Goal: Task Accomplishment & Management: Manage account settings

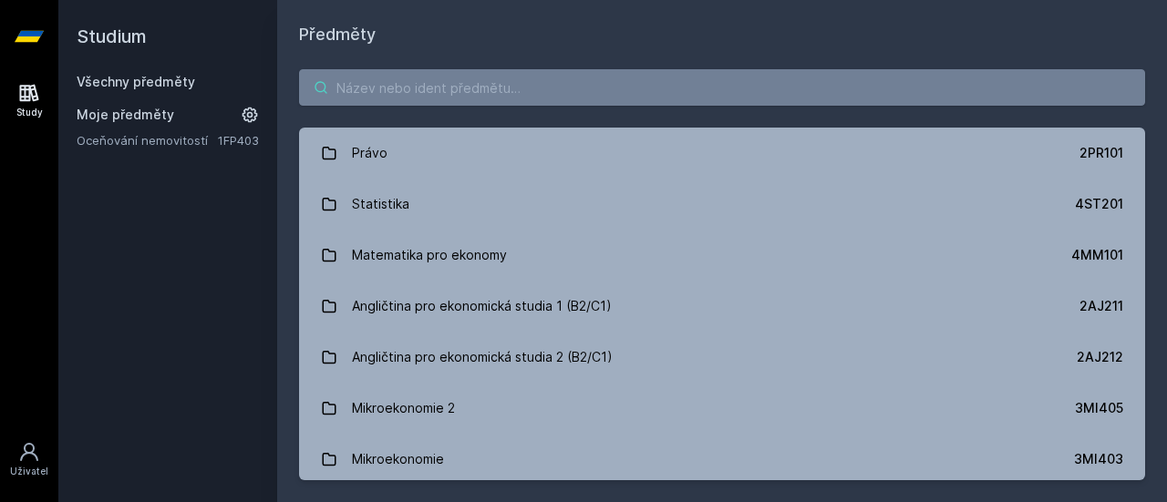
click at [409, 90] on input "search" at bounding box center [722, 87] width 846 height 36
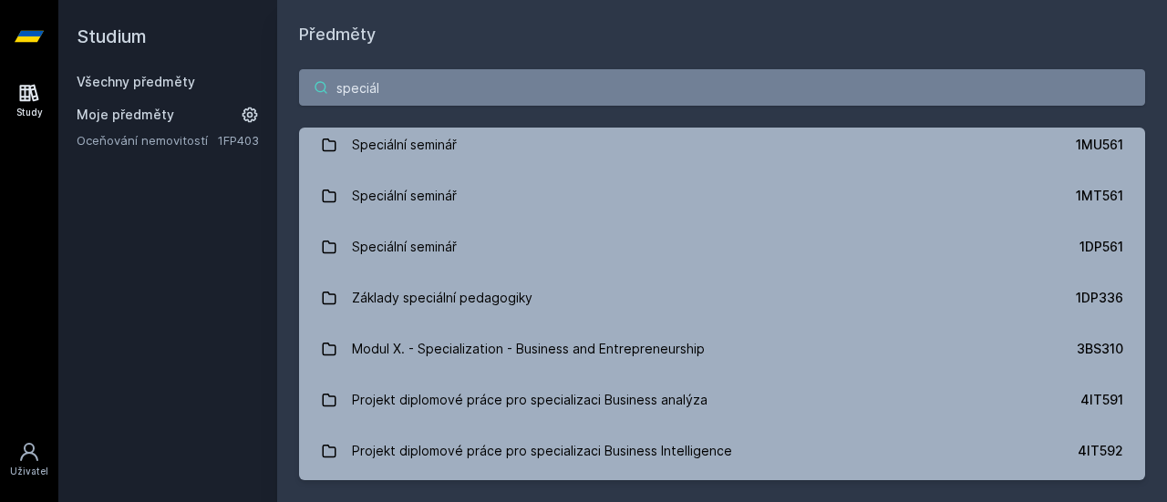
scroll to position [279, 0]
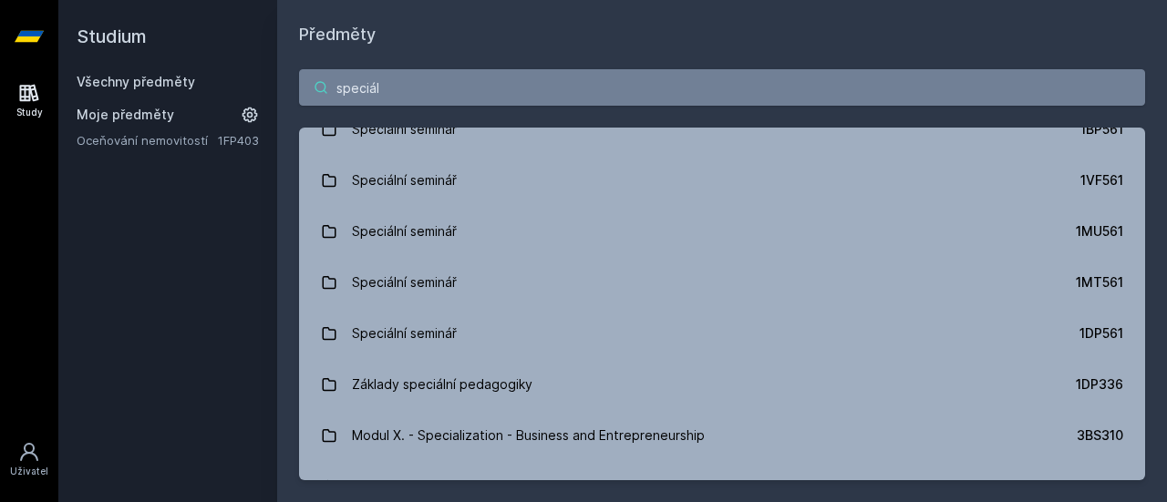
drag, startPoint x: 452, startPoint y: 88, endPoint x: 284, endPoint y: 100, distance: 168.1
click at [284, 100] on div "speciál Speciální seminář 2CR526 Finanční účetnictví pro vedlejší specializaci …" at bounding box center [721, 274] width 889 height 455
paste input "1FP561"
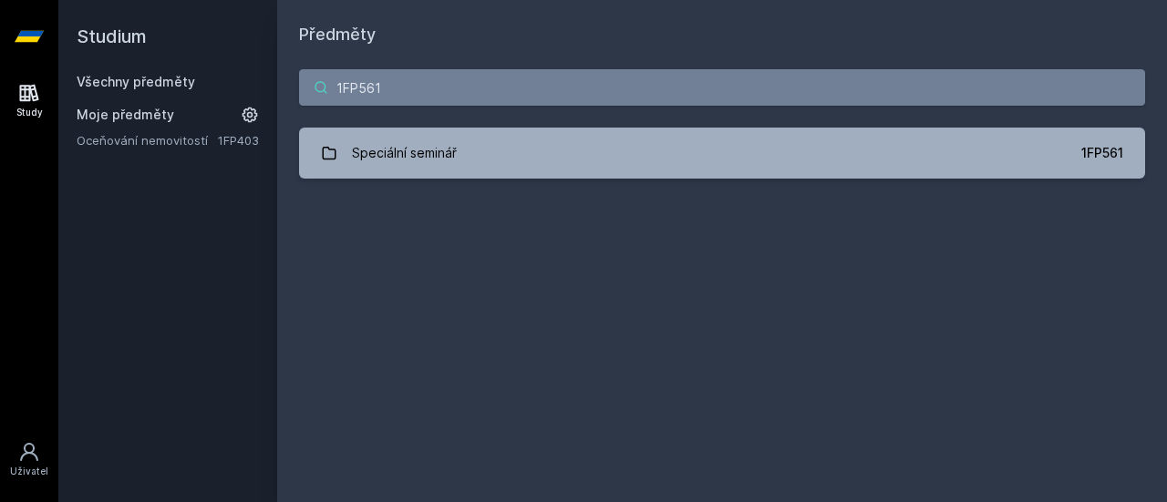
scroll to position [0, 0]
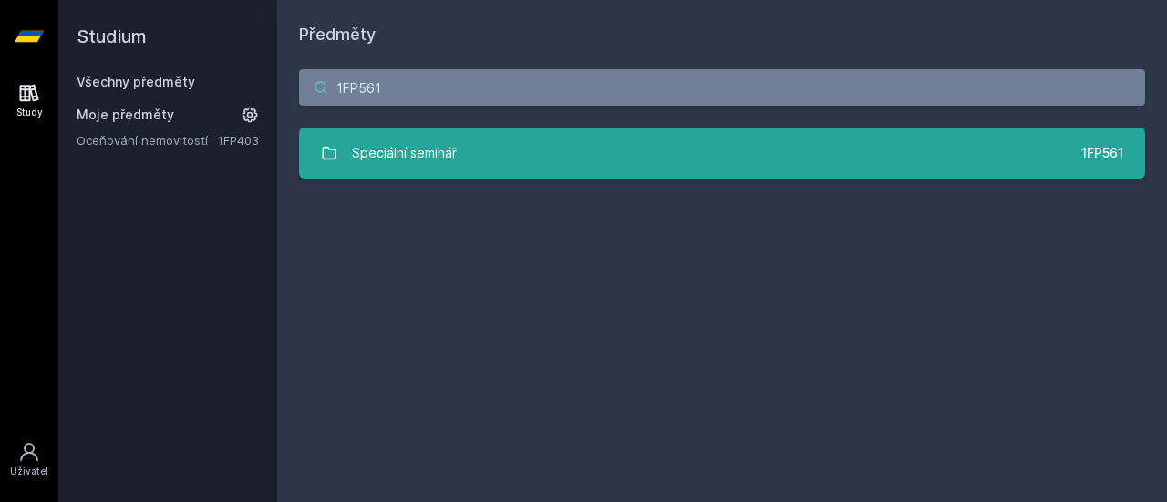
type input "1FP561"
click at [458, 149] on link "Speciální seminář 1FP561" at bounding box center [722, 153] width 846 height 51
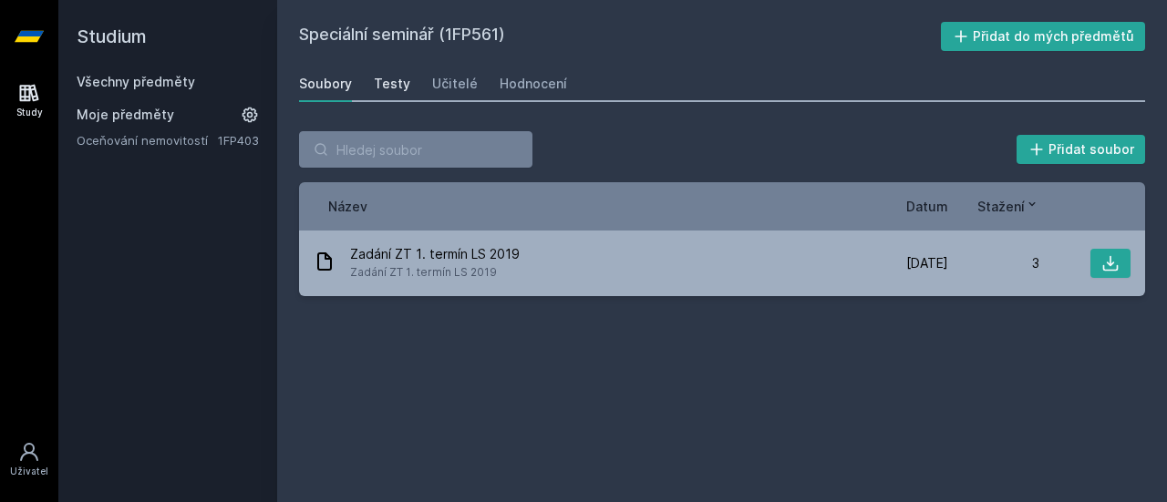
click at [399, 81] on div "Testy" at bounding box center [392, 84] width 36 height 18
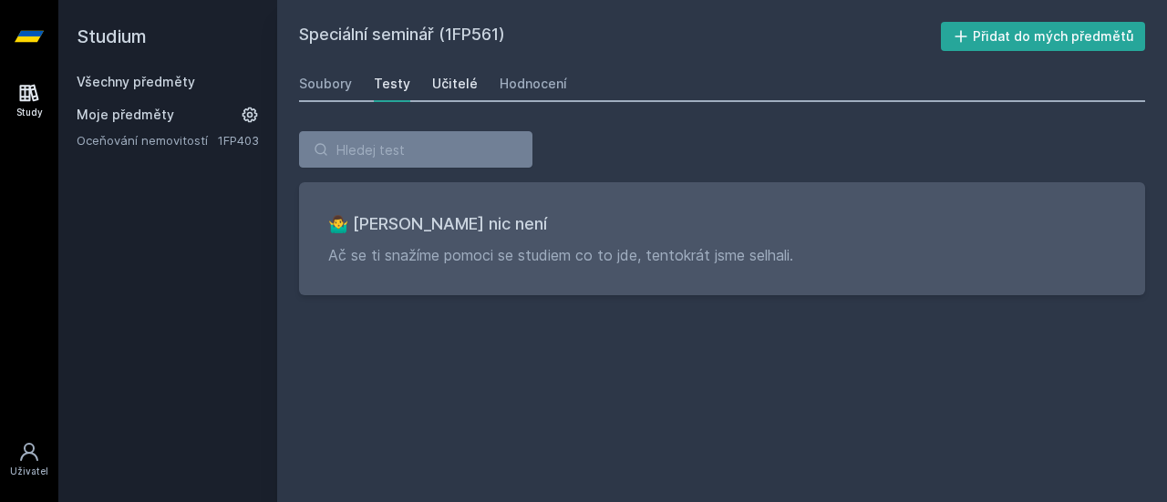
click at [439, 81] on div "Učitelé" at bounding box center [455, 84] width 46 height 18
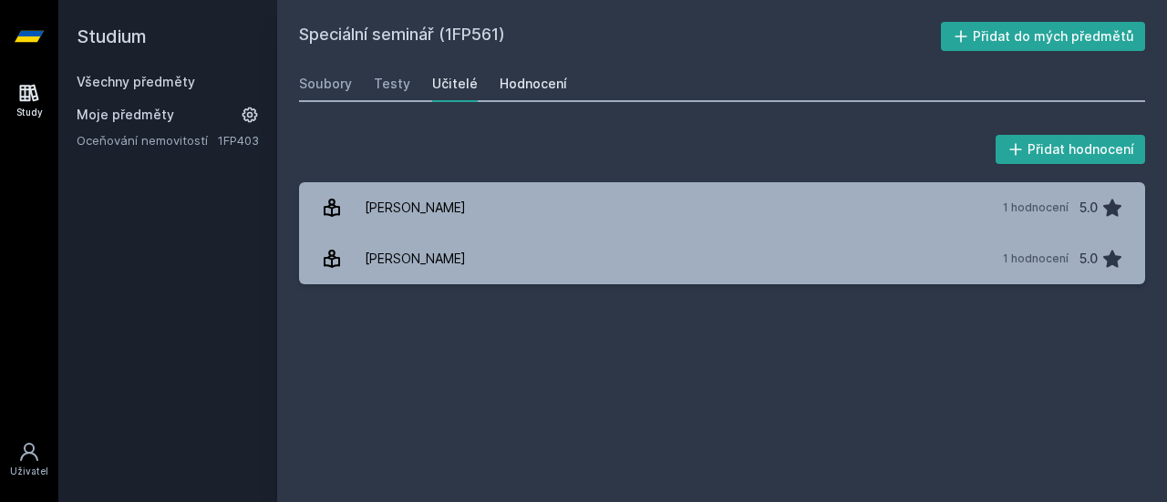
click at [511, 79] on div "Hodnocení" at bounding box center [532, 84] width 67 height 18
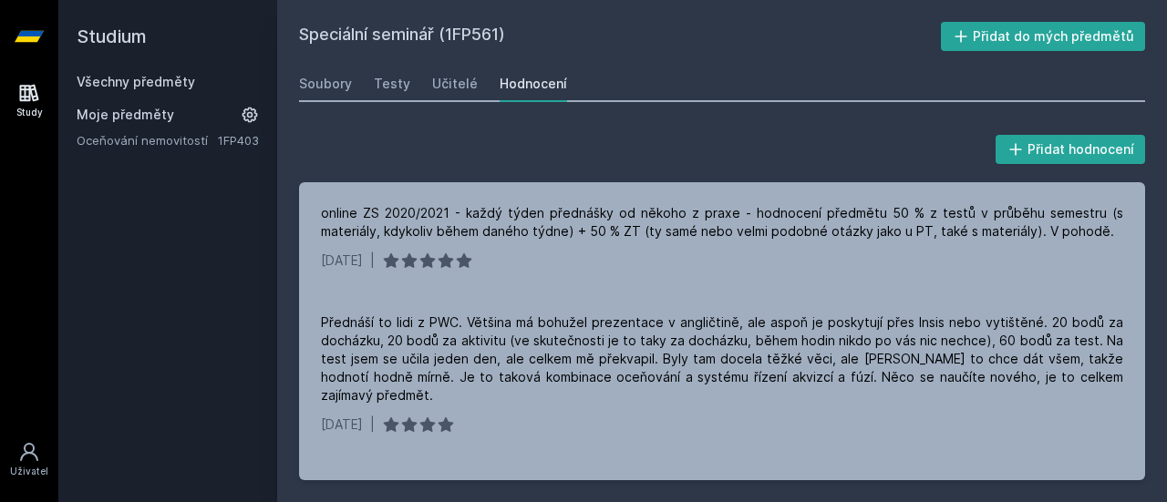
drag, startPoint x: 503, startPoint y: 25, endPoint x: 284, endPoint y: 26, distance: 218.7
click at [284, 26] on div "Speciální seminář (1FP561) Přidat do mých předmětů [GEOGRAPHIC_DATA] Testy Učit…" at bounding box center [721, 251] width 889 height 502
copy h2 "Speciální seminář (1FP561"
click at [27, 30] on icon at bounding box center [29, 36] width 29 height 73
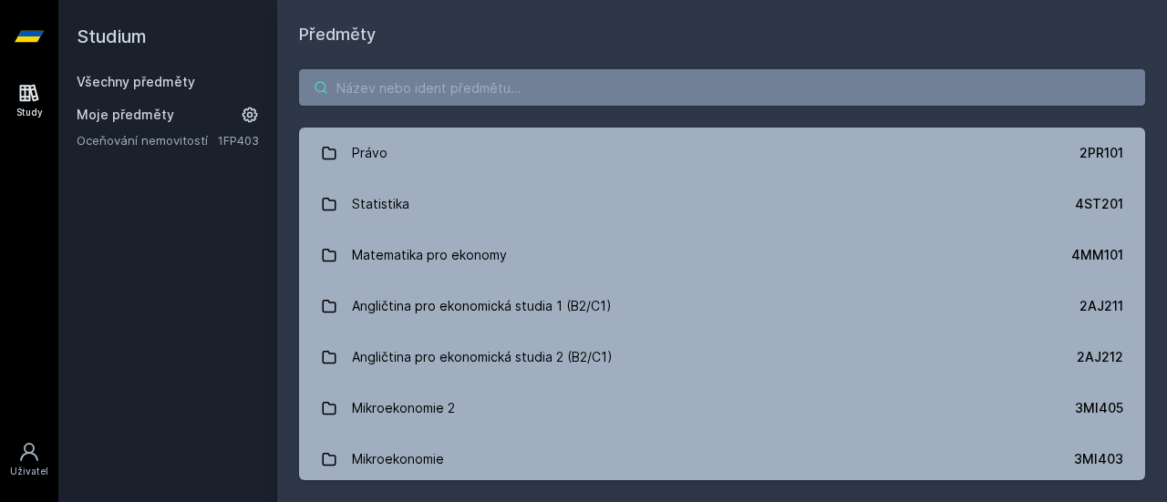
click at [423, 96] on input "search" at bounding box center [722, 87] width 846 height 36
paste input "5PR411 Teorie a dějiny veřejné správy (7)"
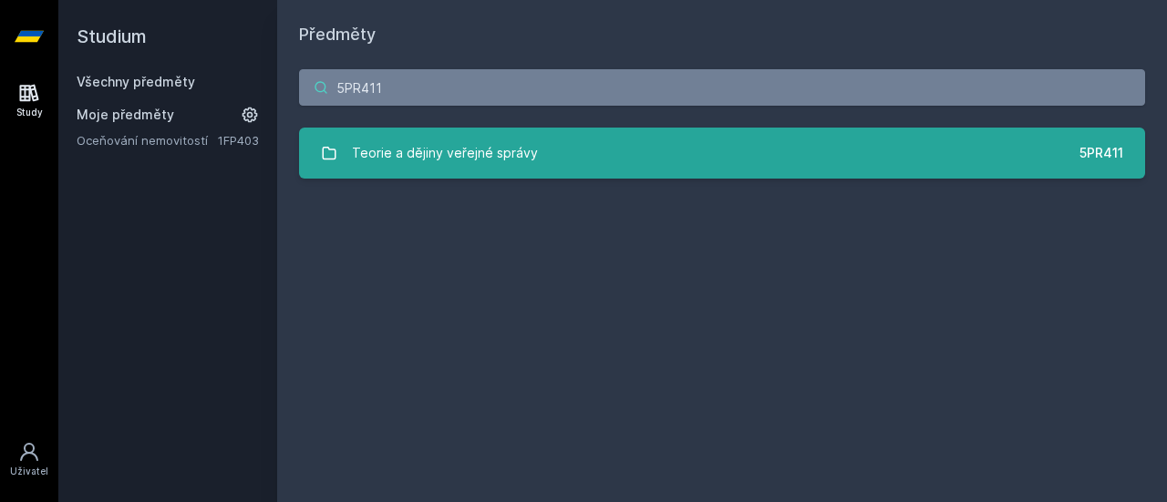
type input "5PR411"
click at [583, 145] on link "Teorie a dějiny veřejné správy 5PR411" at bounding box center [722, 153] width 846 height 51
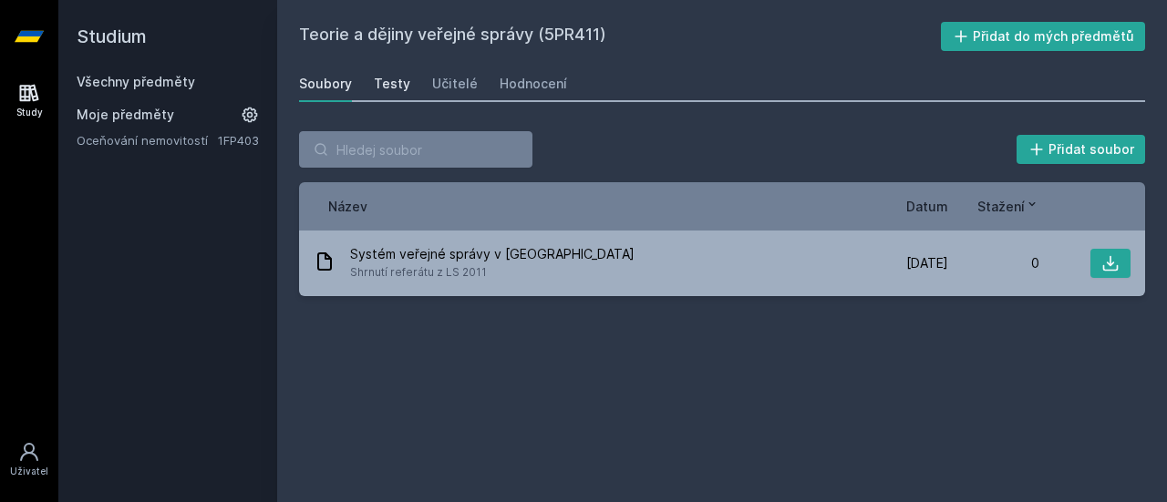
click at [383, 75] on div "Testy" at bounding box center [392, 84] width 36 height 18
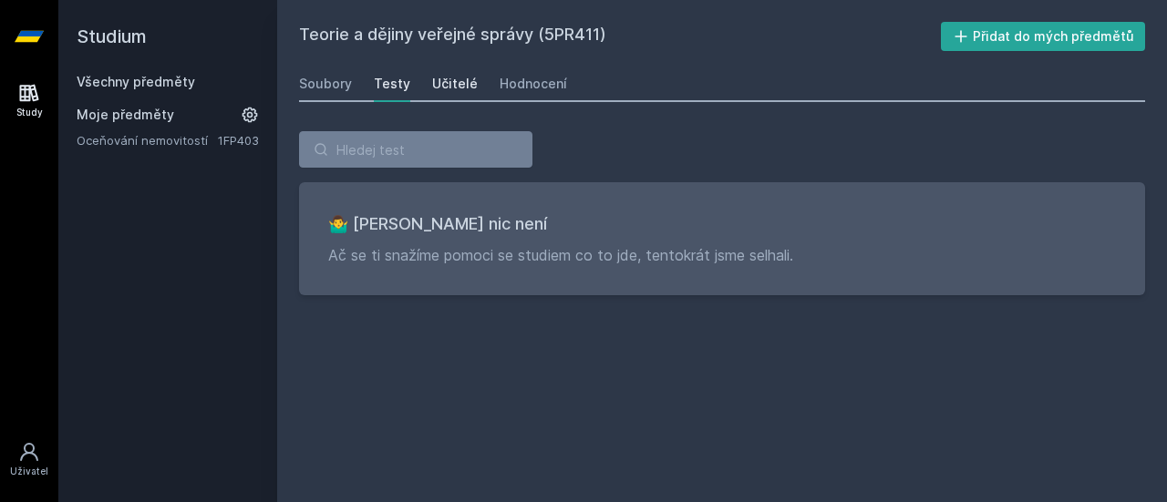
click at [449, 83] on div "Učitelé" at bounding box center [455, 84] width 46 height 18
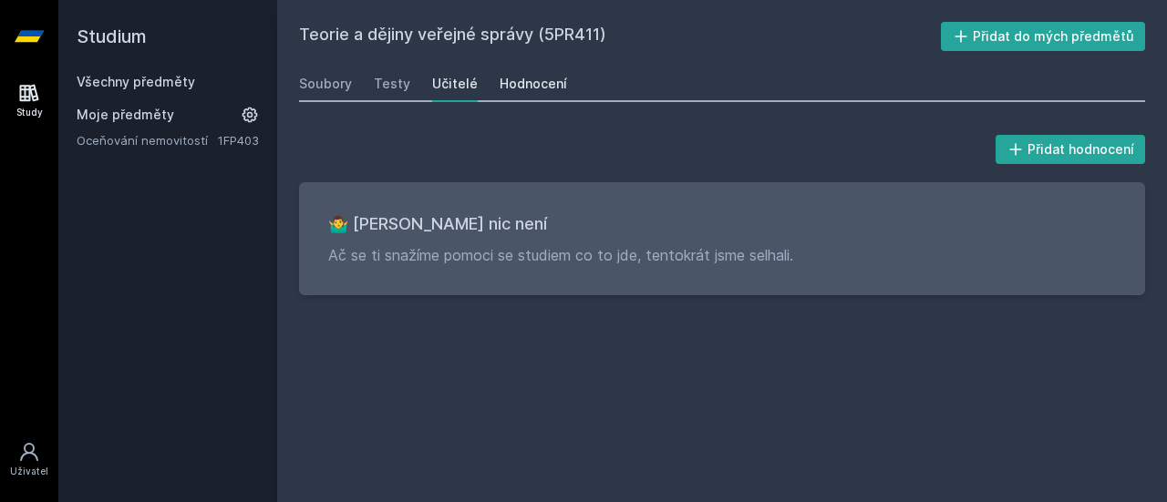
click at [529, 88] on div "Hodnocení" at bounding box center [532, 84] width 67 height 18
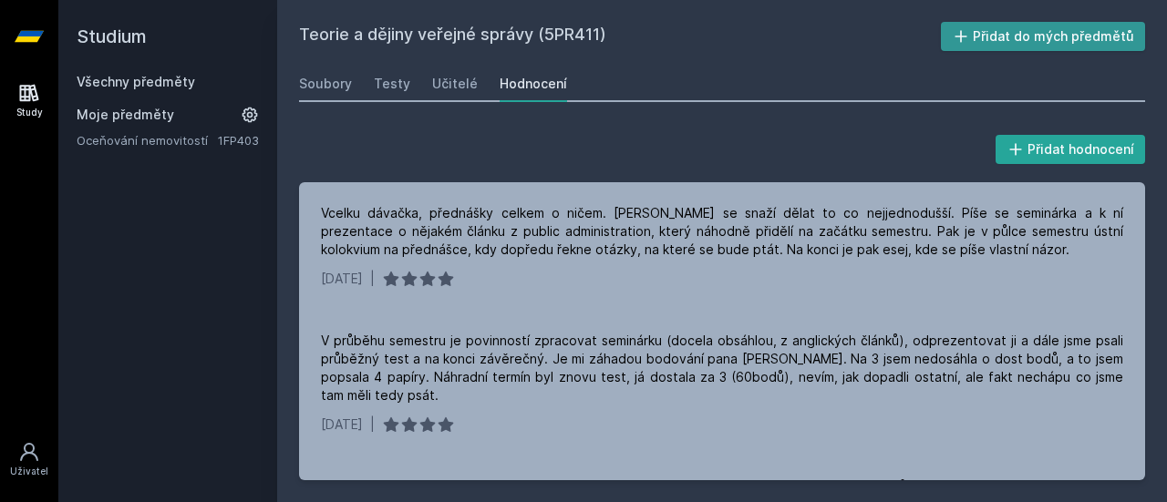
click at [981, 42] on button "Přidat do mých předmětů" at bounding box center [1043, 36] width 205 height 29
